Goal: Task Accomplishment & Management: Manage account settings

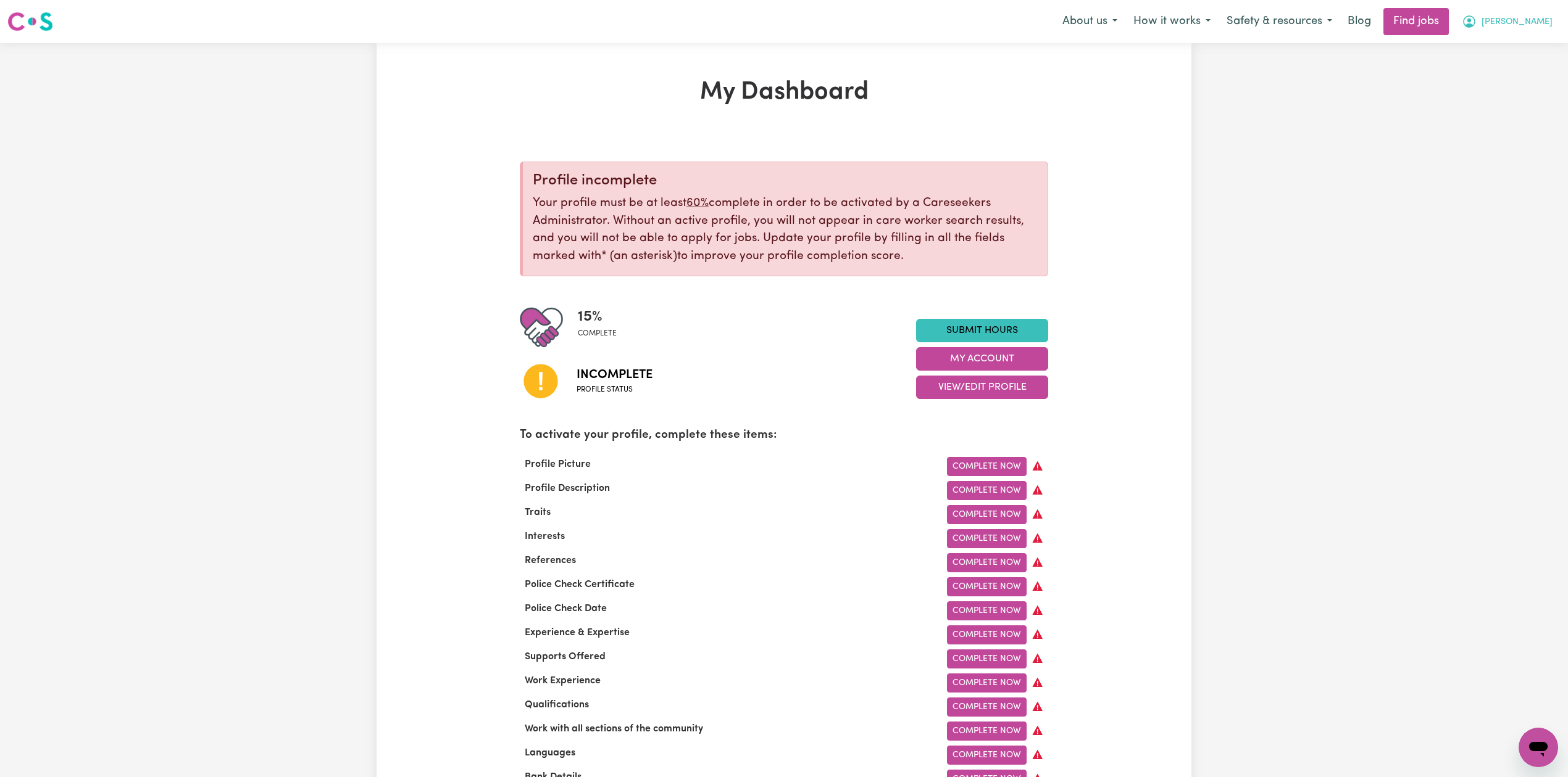
click at [1544, 20] on span "[PERSON_NAME]" at bounding box center [1516, 22] width 71 height 14
click at [1503, 93] on link "Logout" at bounding box center [1511, 94] width 98 height 23
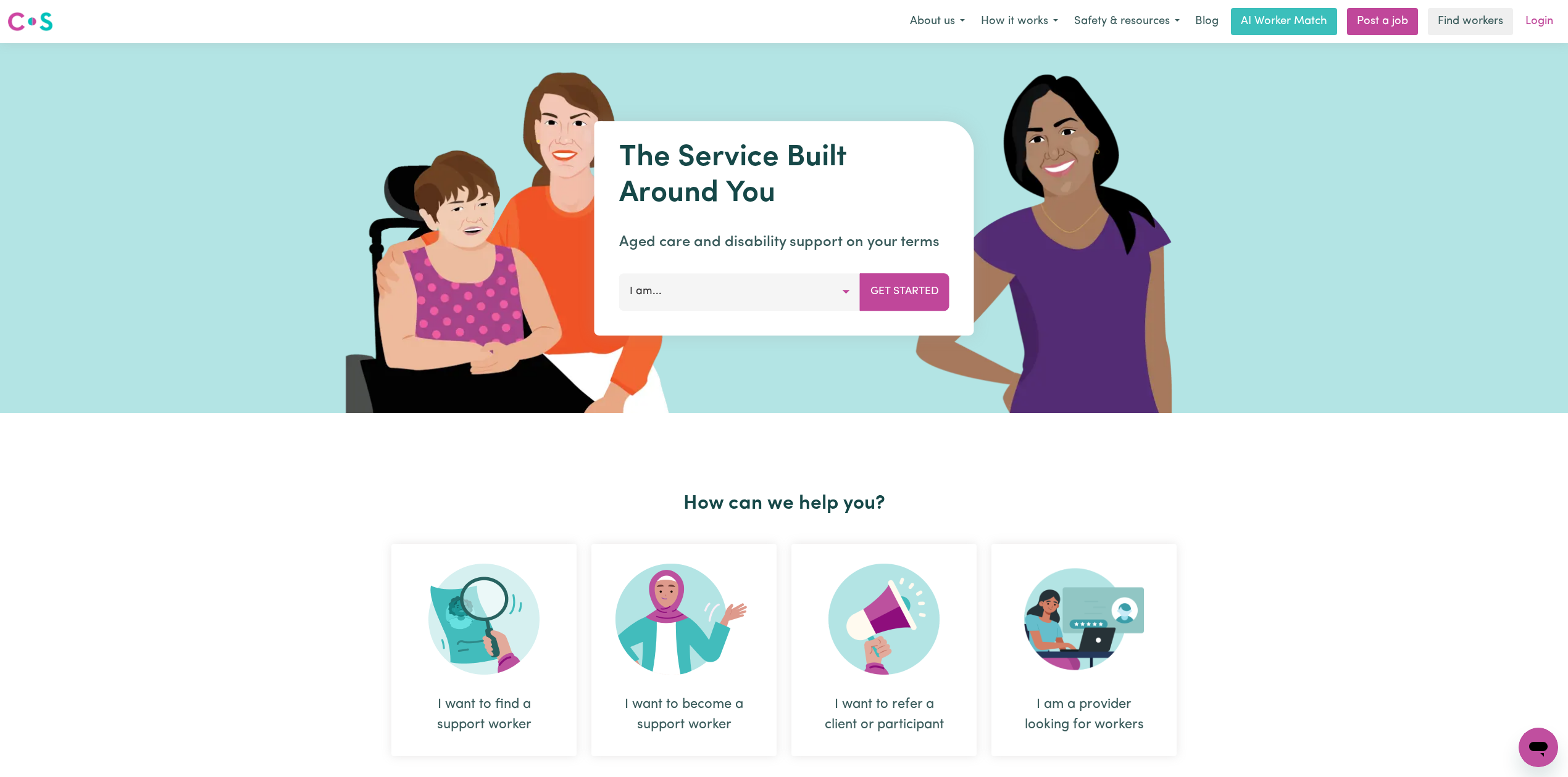
click at [1537, 19] on link "Login" at bounding box center [1539, 21] width 43 height 27
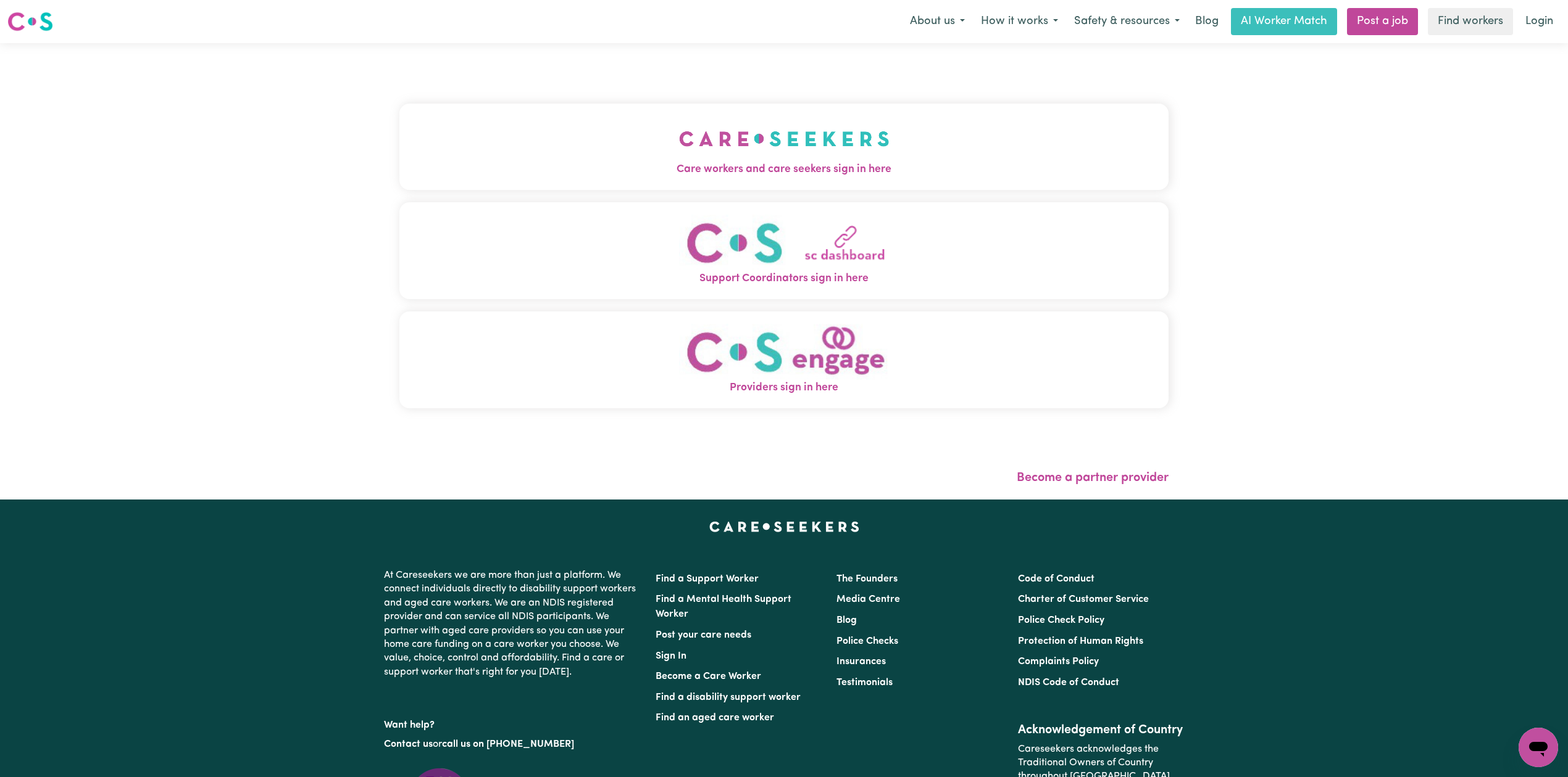
click at [618, 168] on span "Care workers and care seekers sign in here" at bounding box center [784, 169] width 769 height 16
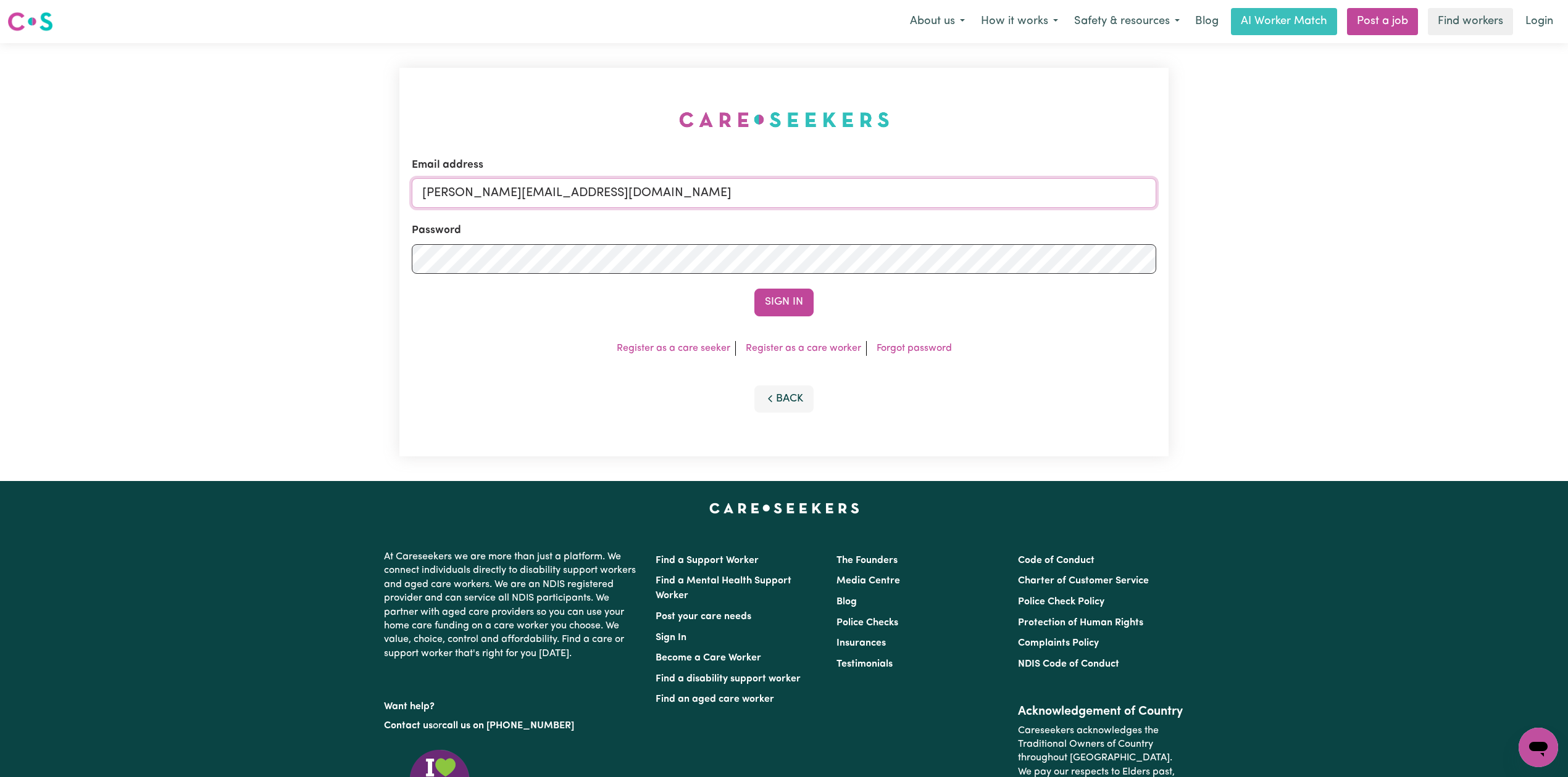
drag, startPoint x: 628, startPoint y: 197, endPoint x: 606, endPoint y: 206, distance: 23.8
click at [628, 197] on input "[PERSON_NAME][EMAIL_ADDRESS][DOMAIN_NAME]" at bounding box center [784, 193] width 744 height 30
drag, startPoint x: 488, startPoint y: 186, endPoint x: 736, endPoint y: 193, distance: 248.1
click at [736, 193] on input "Superuser~[EMAIL_ADDRESS][DOMAIN_NAME]" at bounding box center [784, 193] width 744 height 30
type input "Superuser~[EMAIL_ADDRESS][DOMAIN_NAME]"
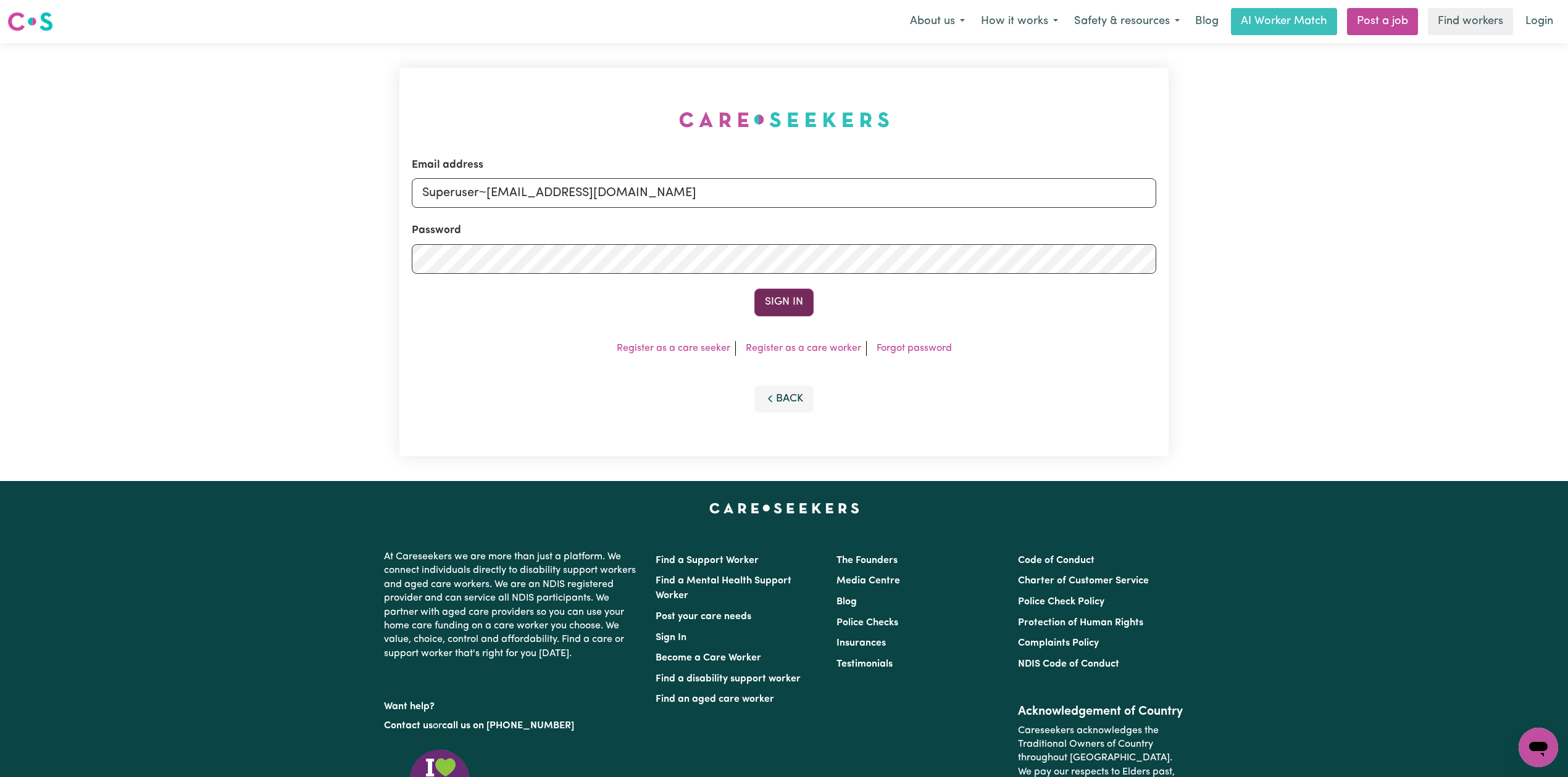
click at [786, 311] on button "Sign In" at bounding box center [784, 302] width 59 height 27
